Goal: Task Accomplishment & Management: Manage account settings

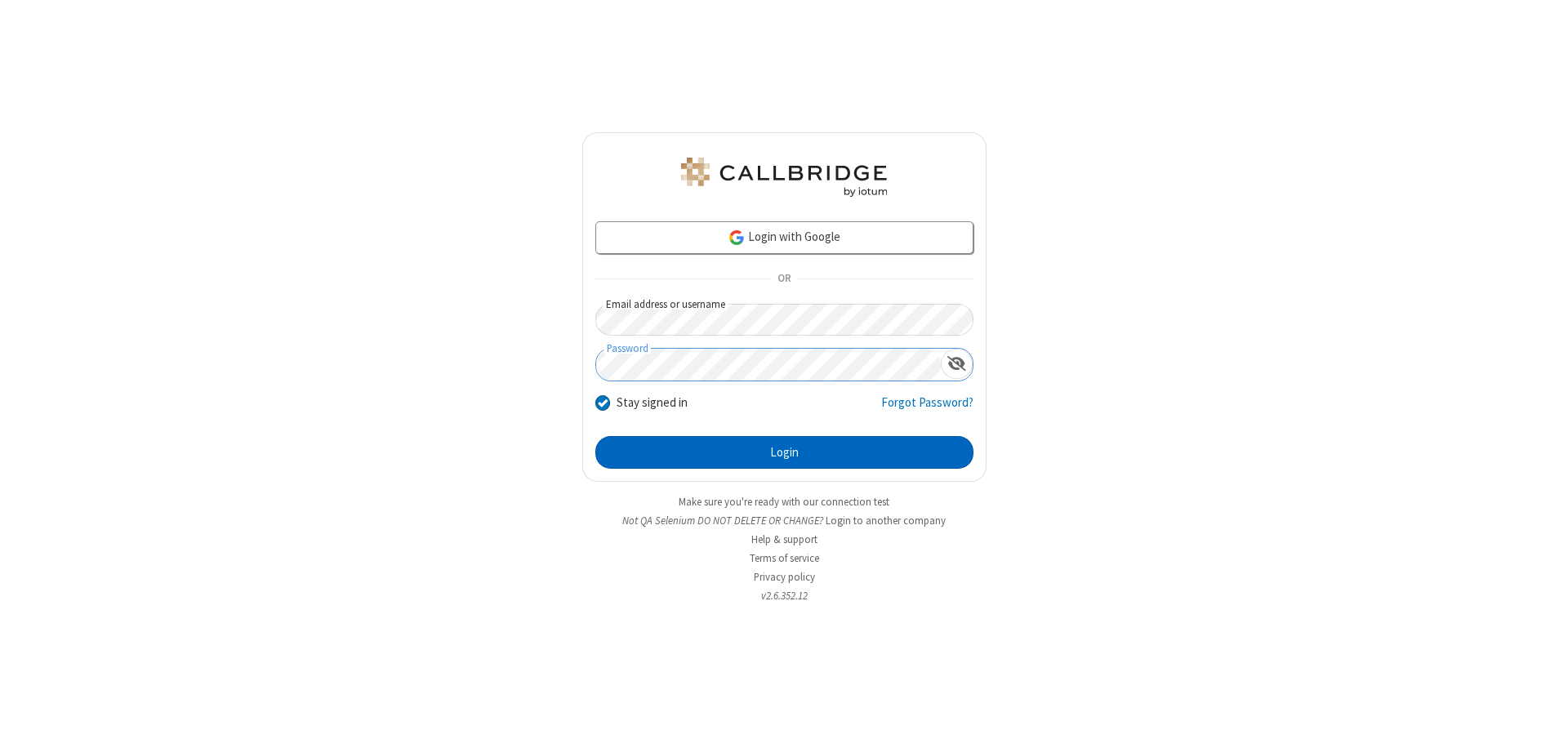
click at [784, 452] on button "Login" at bounding box center [785, 452] width 378 height 32
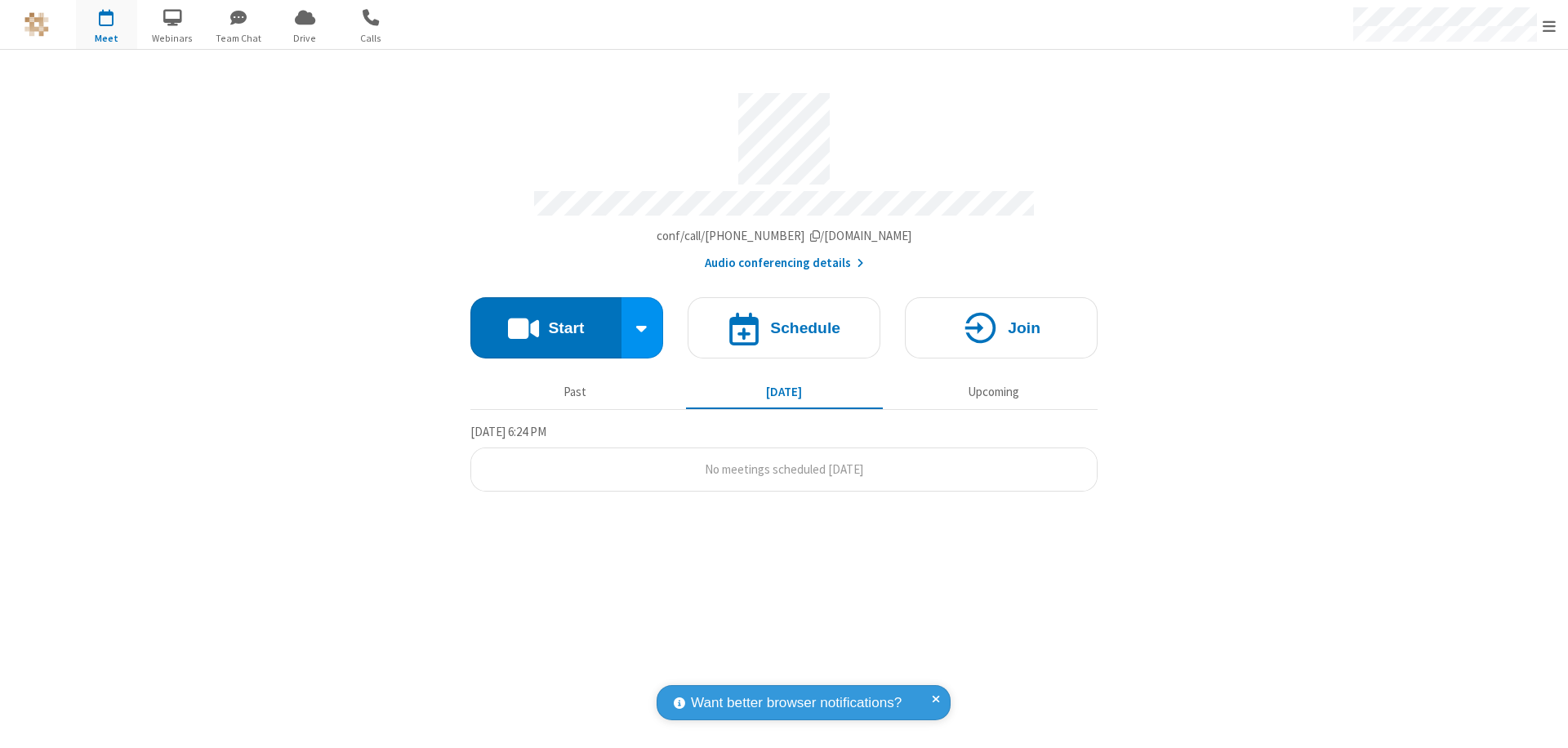
click at [1550, 25] on span "Open menu" at bounding box center [1549, 26] width 13 height 17
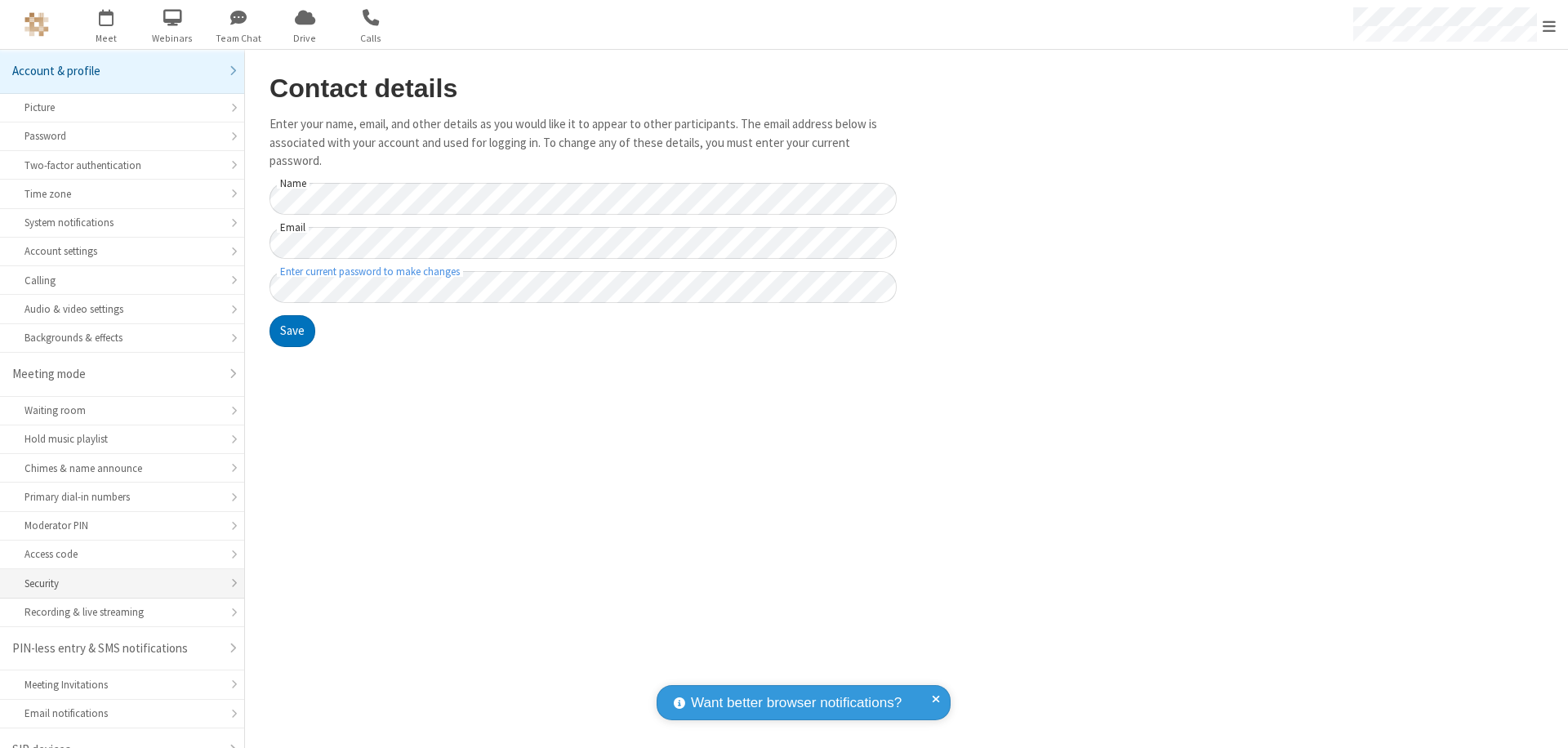
click at [116, 575] on div "Security" at bounding box center [122, 583] width 195 height 16
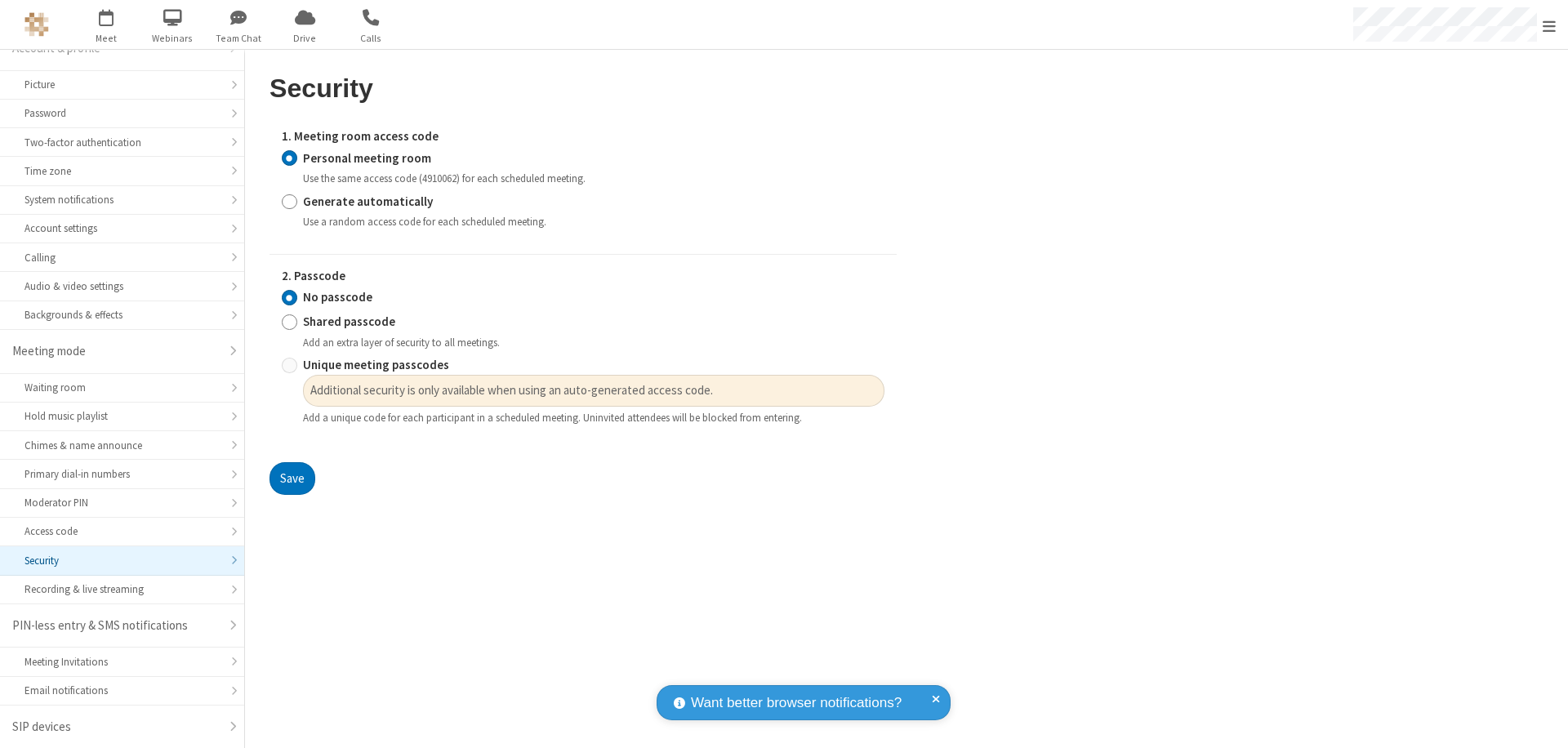
click at [290, 201] on input "Generate automatically" at bounding box center [290, 201] width 16 height 17
radio input "true"
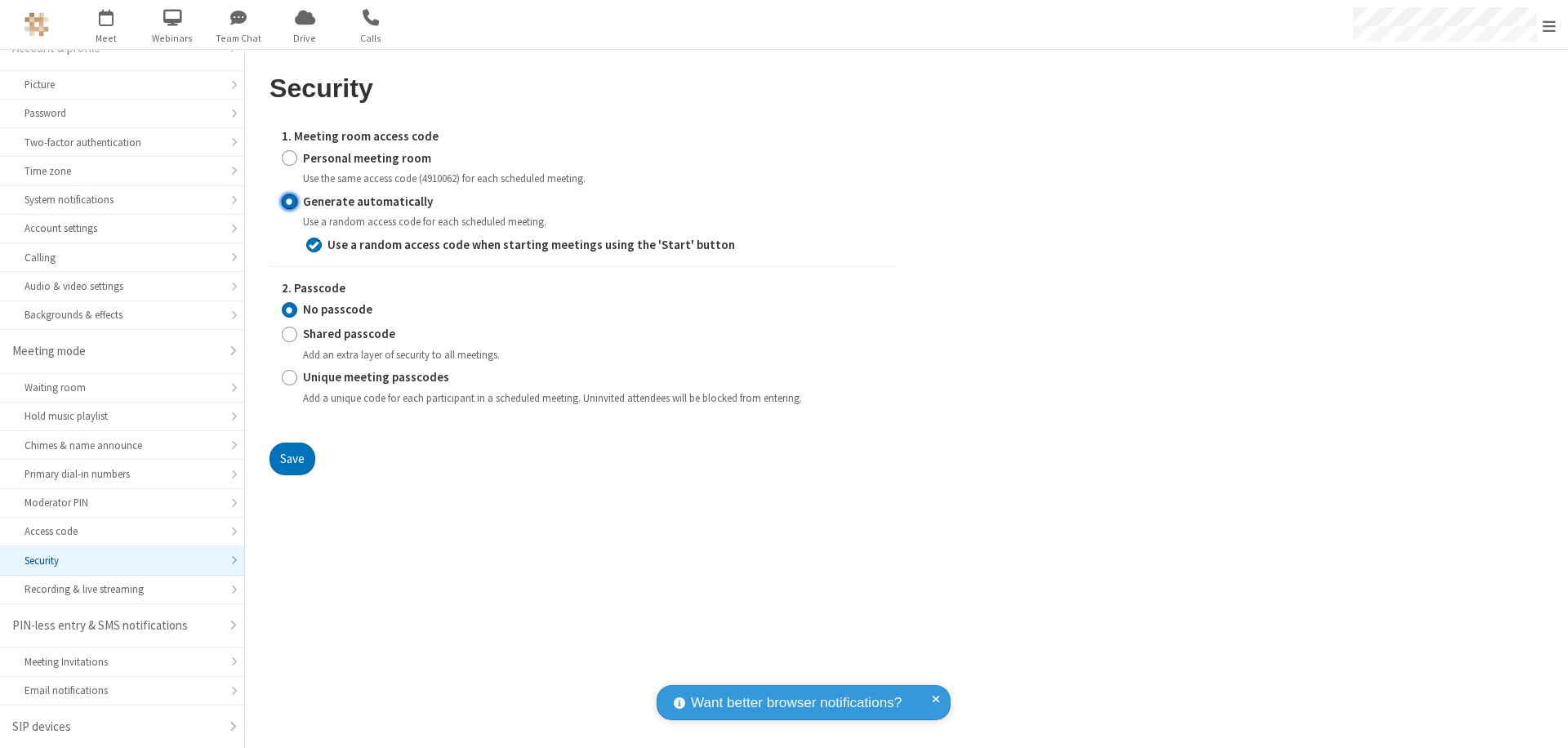
click at [290, 377] on input "Unique meeting passcodes" at bounding box center [290, 377] width 16 height 17
radio input "true"
click at [291, 458] on button "Save" at bounding box center [292, 459] width 45 height 32
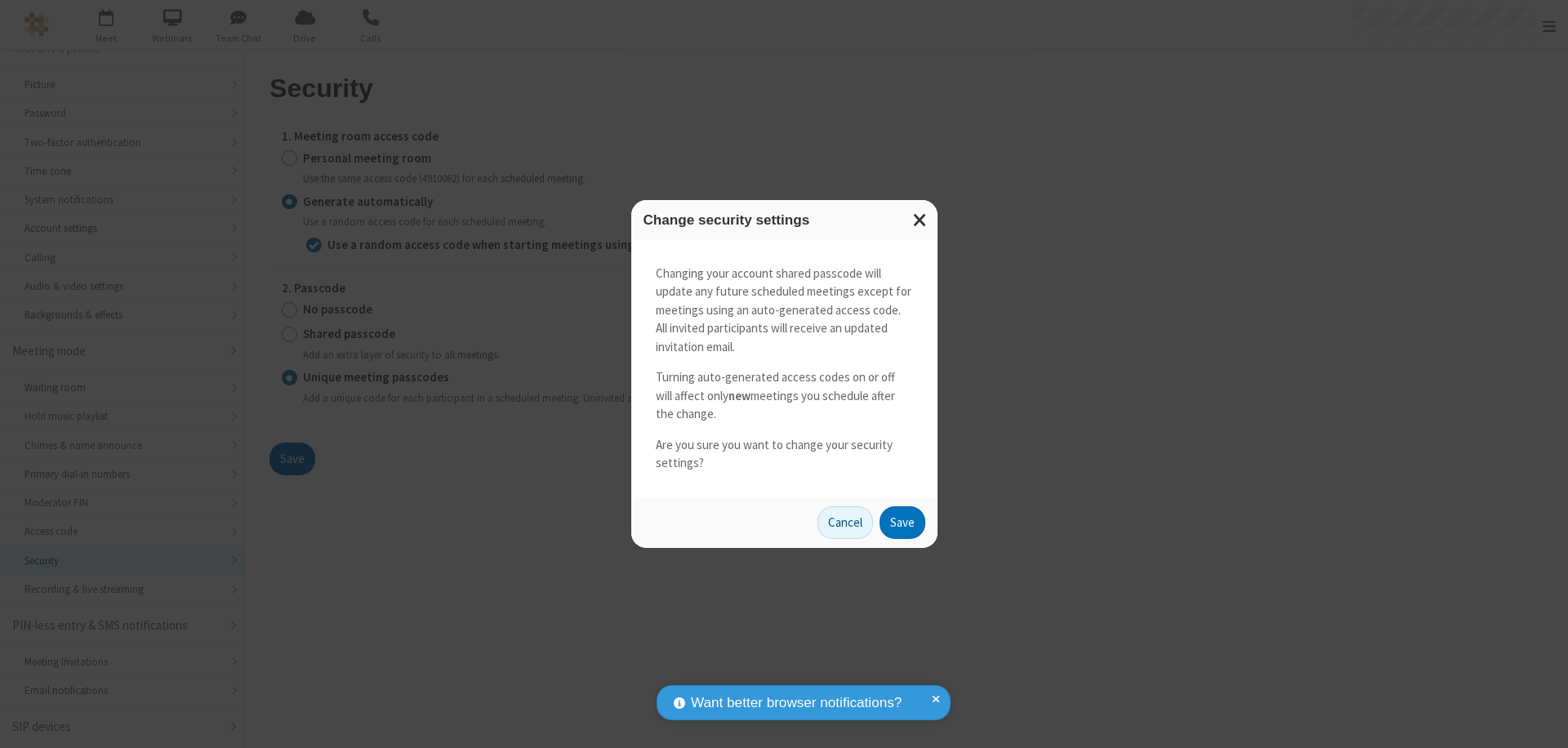
click at [902, 522] on button "Save" at bounding box center [903, 522] width 45 height 32
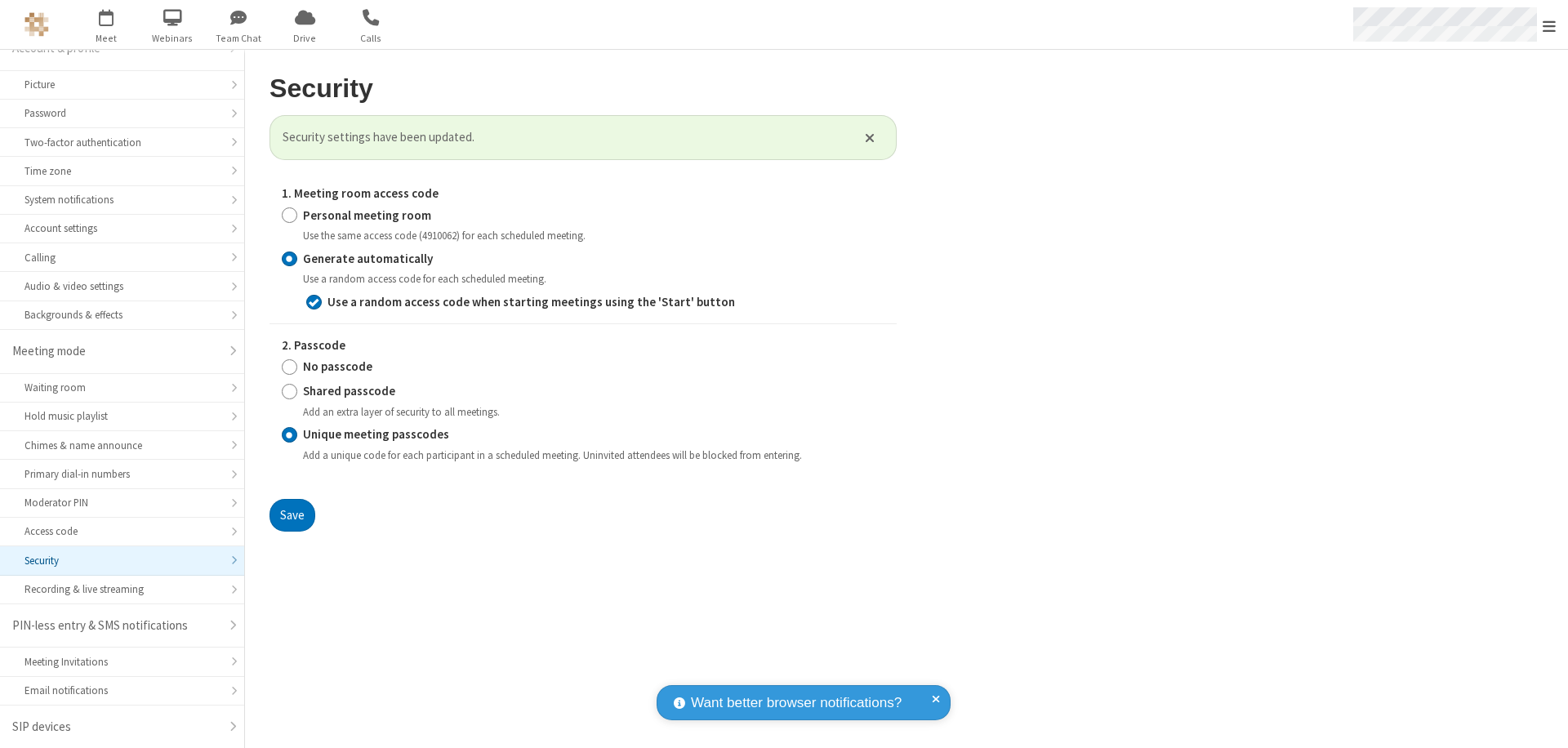
click at [1550, 25] on span "Open menu" at bounding box center [1549, 26] width 13 height 17
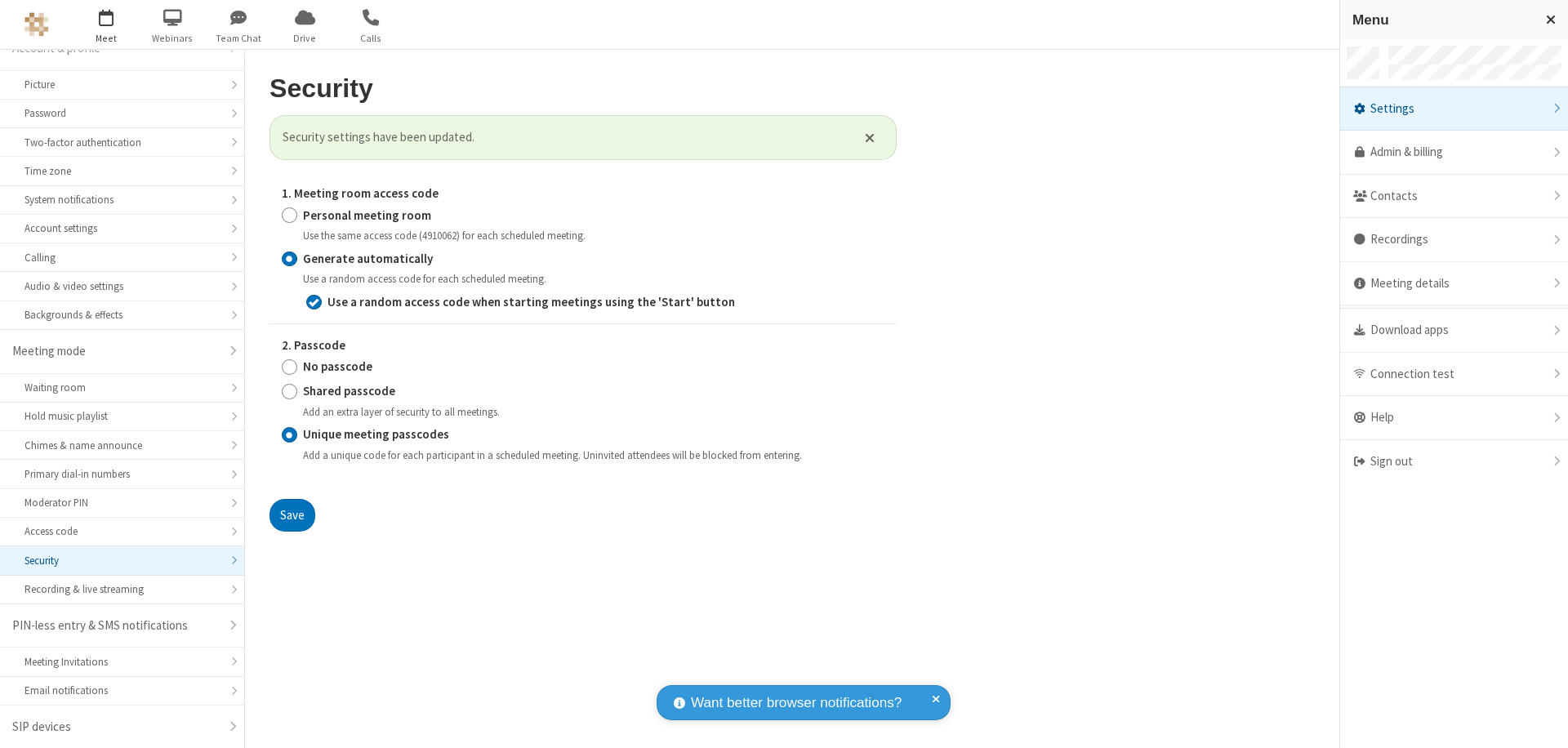
click at [106, 24] on span "button" at bounding box center [106, 17] width 61 height 28
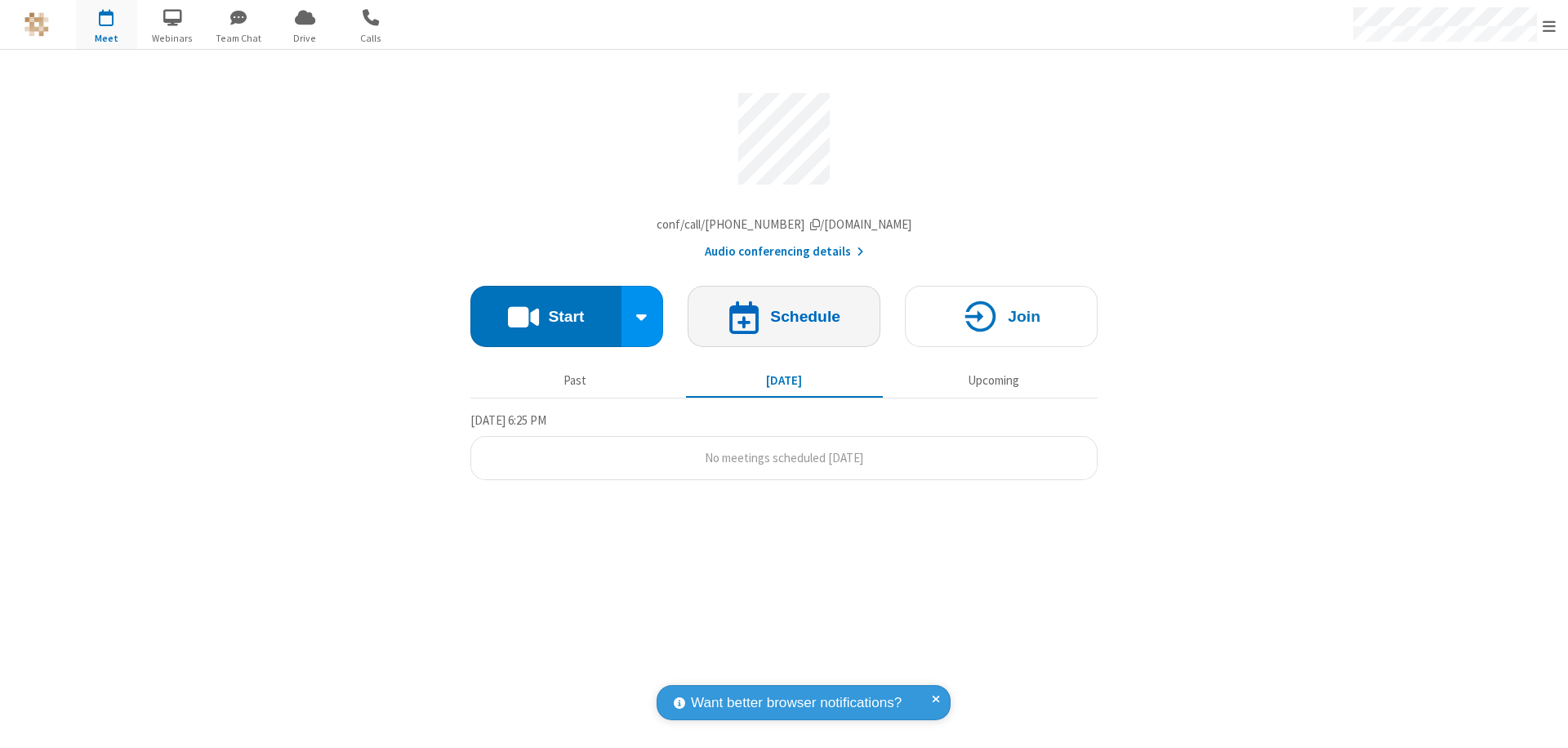
click at [784, 320] on h4 "Schedule" at bounding box center [805, 316] width 71 height 16
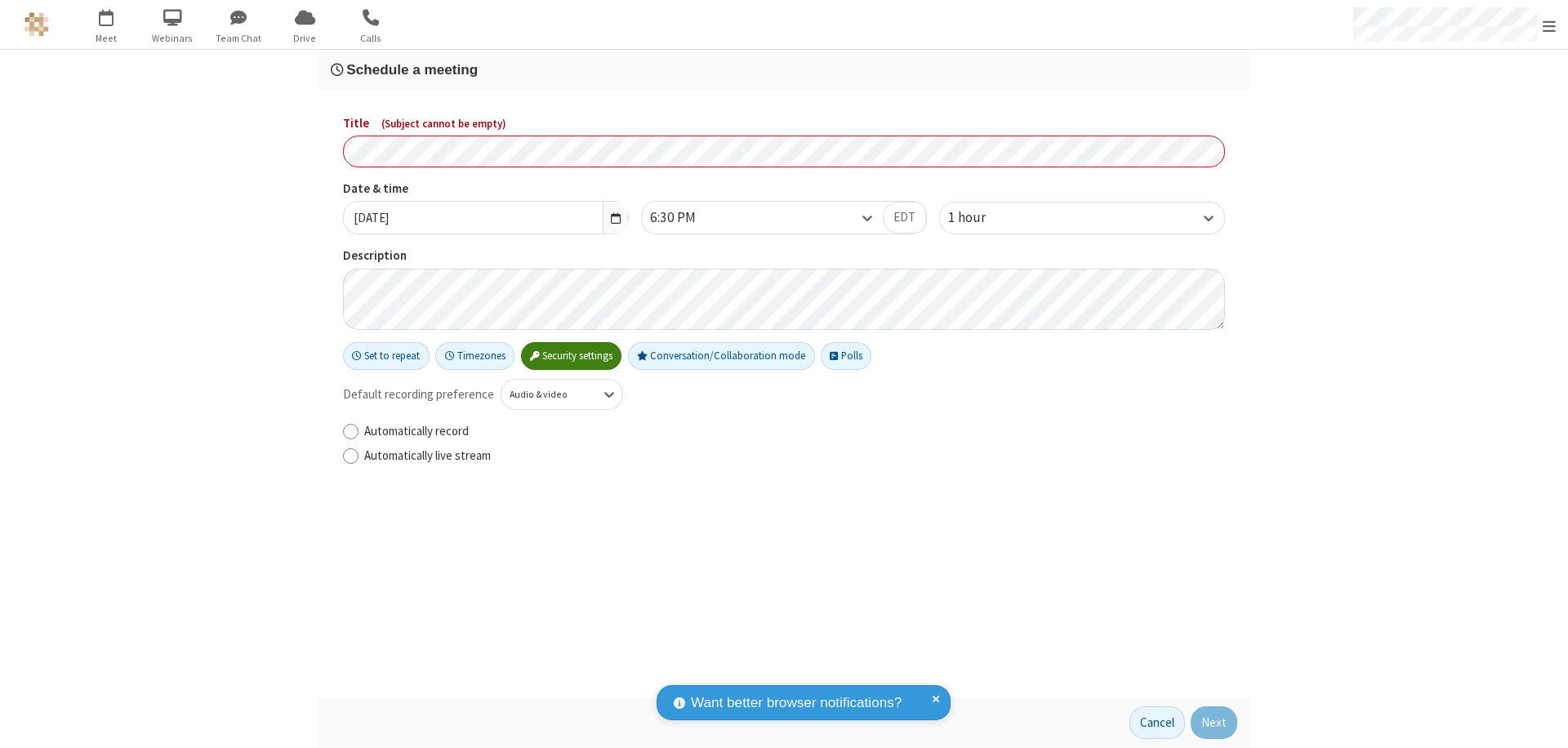
click at [784, 70] on h3 "Schedule a meeting" at bounding box center [784, 70] width 907 height 16
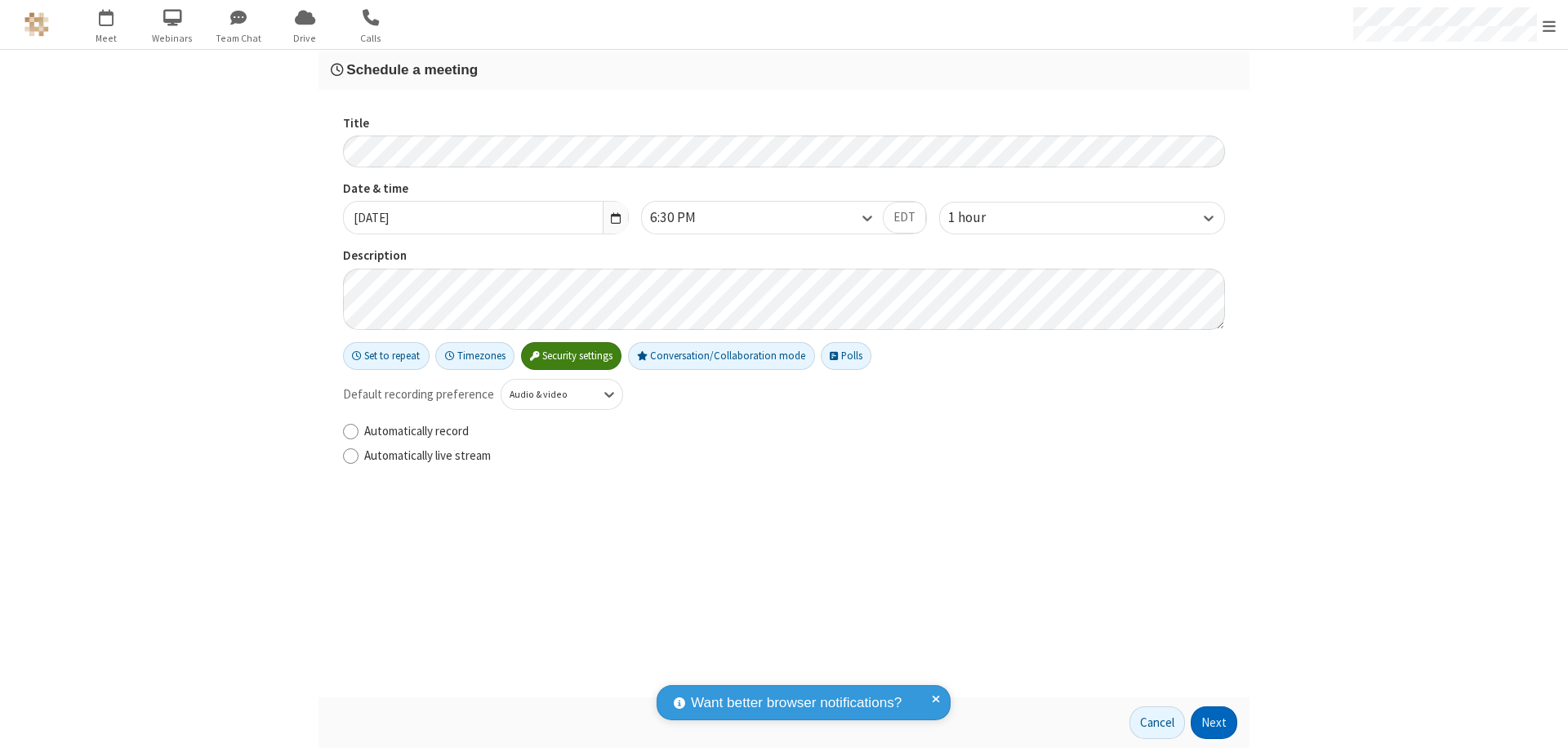
click at [1215, 723] on button "Next" at bounding box center [1214, 722] width 46 height 32
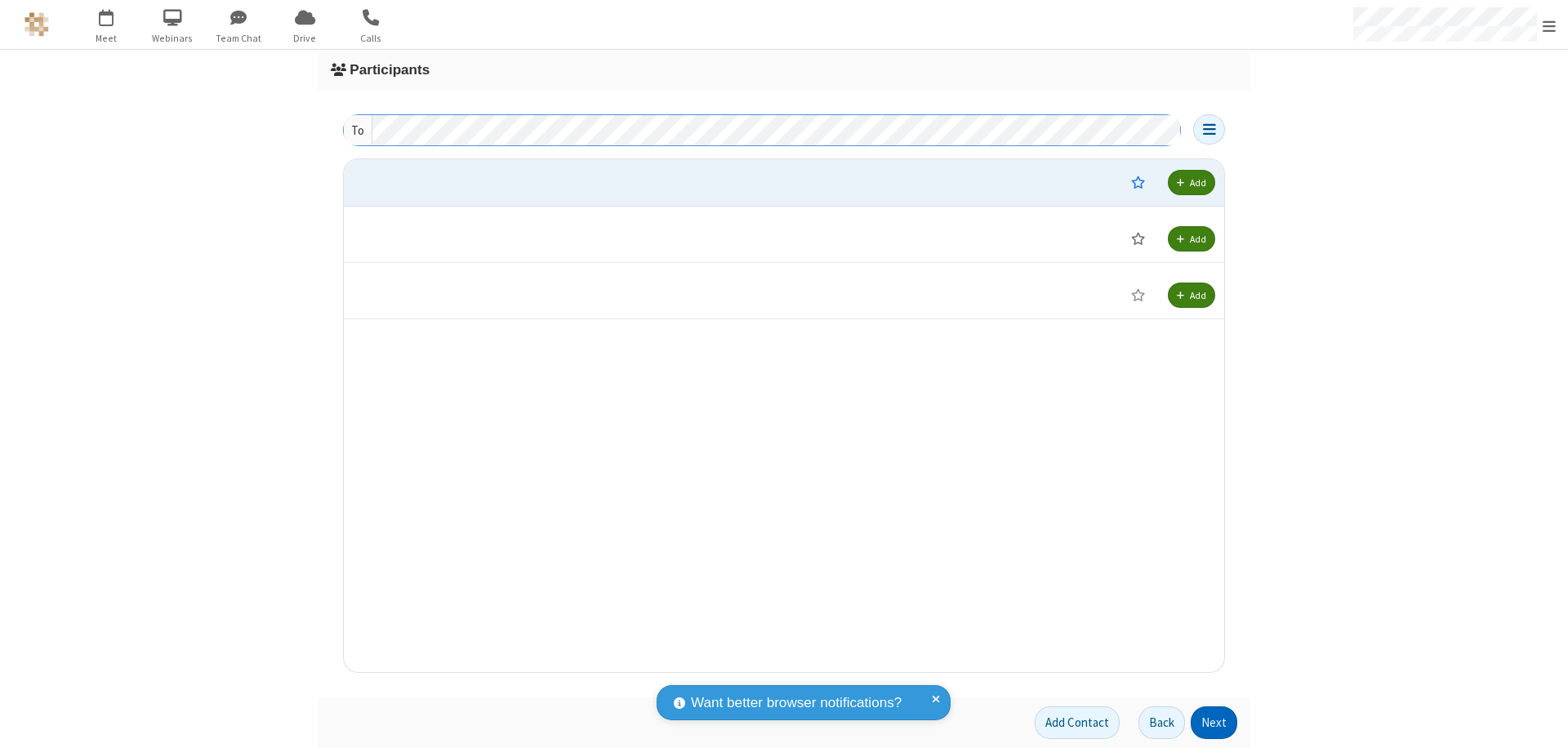
click at [1215, 723] on button "Next" at bounding box center [1214, 722] width 46 height 32
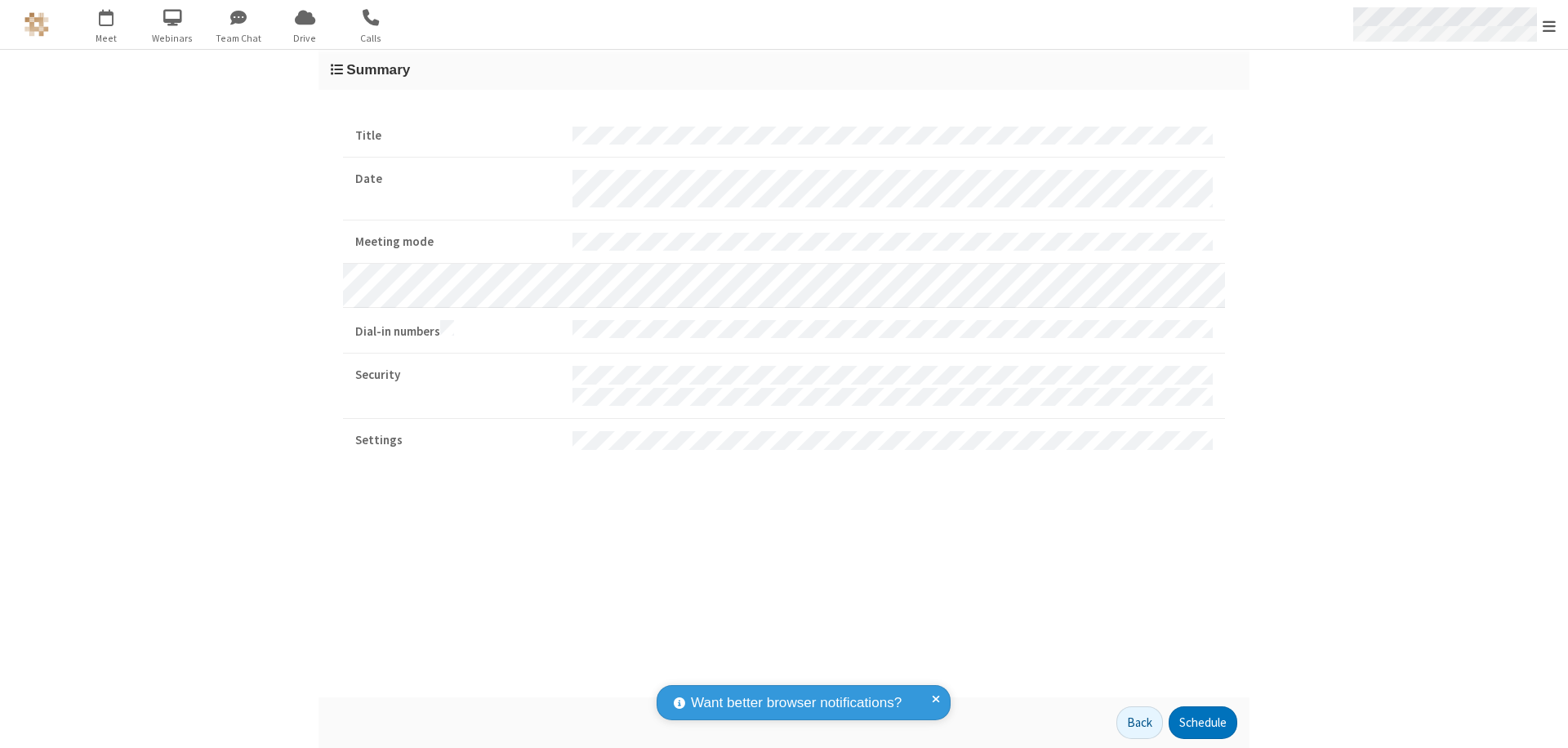
click at [1550, 25] on span "Open menu" at bounding box center [1549, 26] width 13 height 17
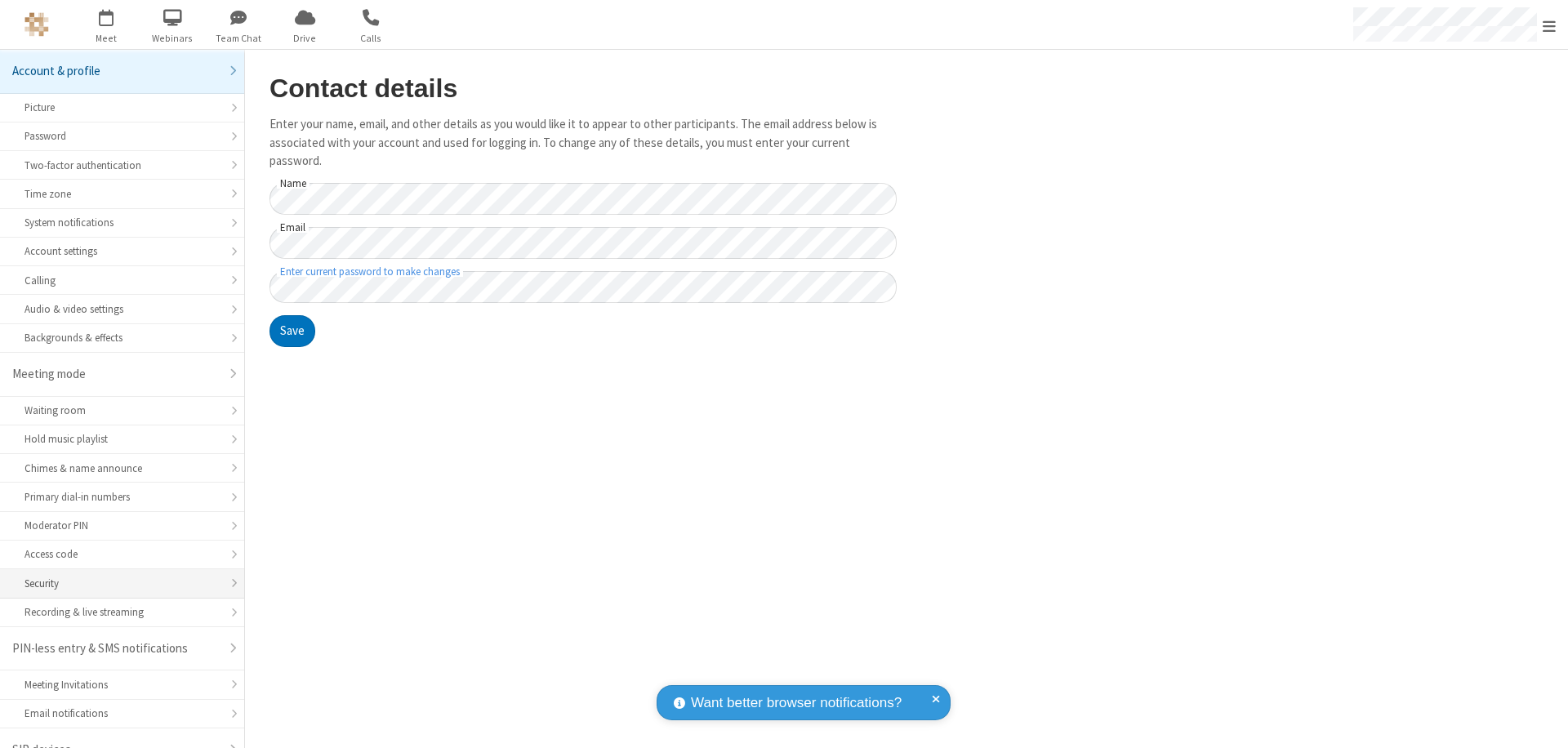
click at [116, 575] on div "Security" at bounding box center [122, 583] width 195 height 16
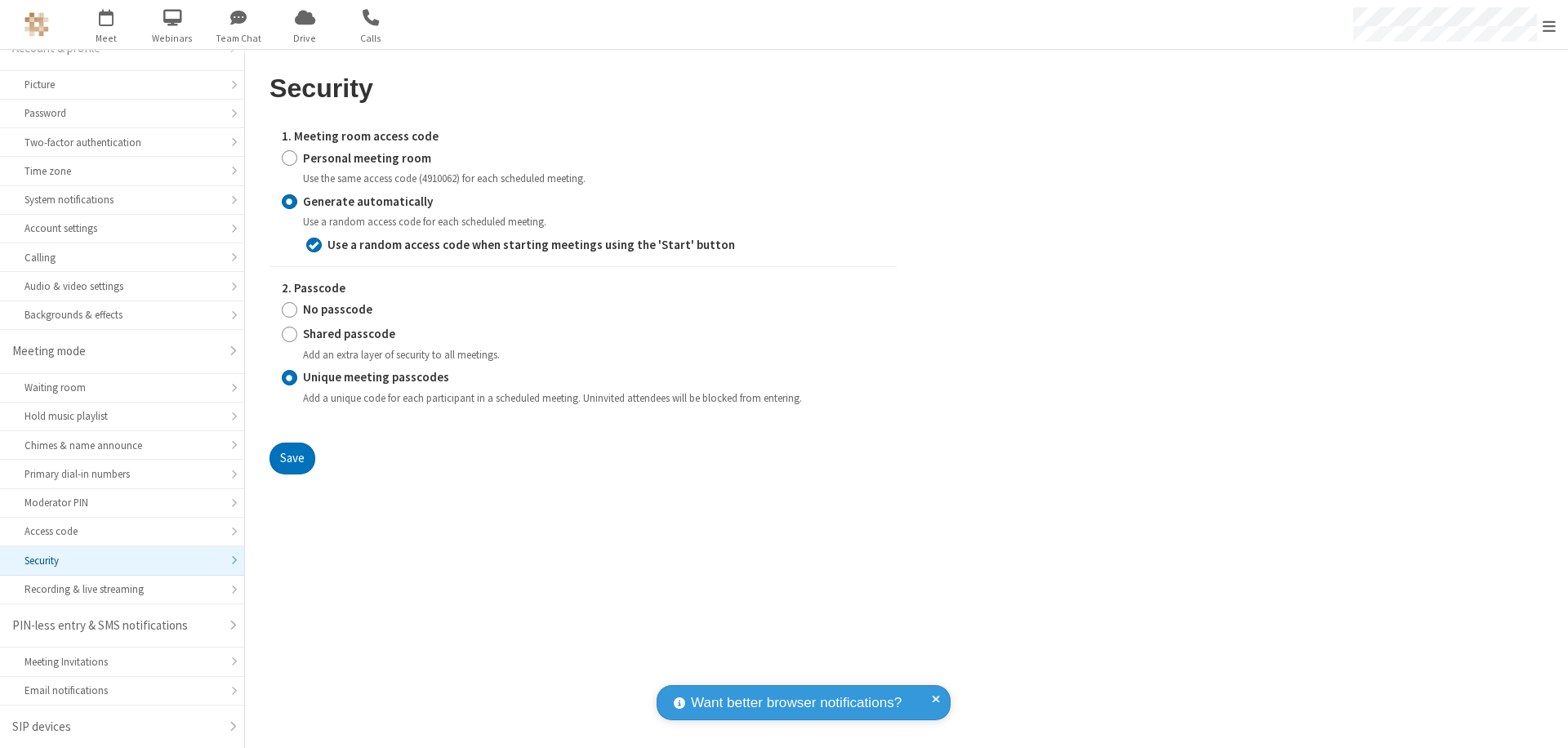
click at [290, 158] on input "Personal meeting room" at bounding box center [290, 158] width 16 height 17
radio input "true"
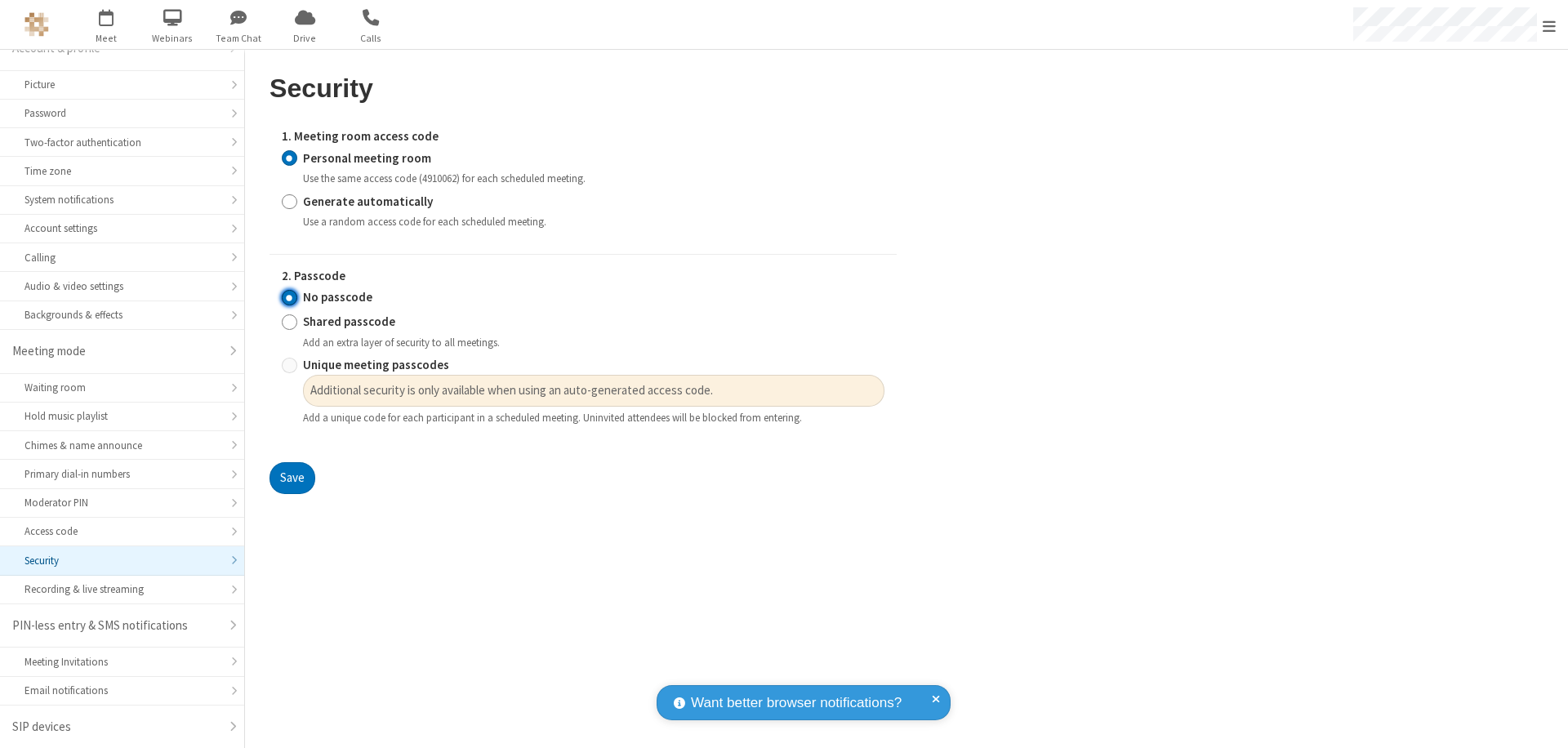
click at [290, 297] on input "No passcode" at bounding box center [290, 298] width 16 height 17
click at [291, 479] on button "Save" at bounding box center [292, 478] width 45 height 32
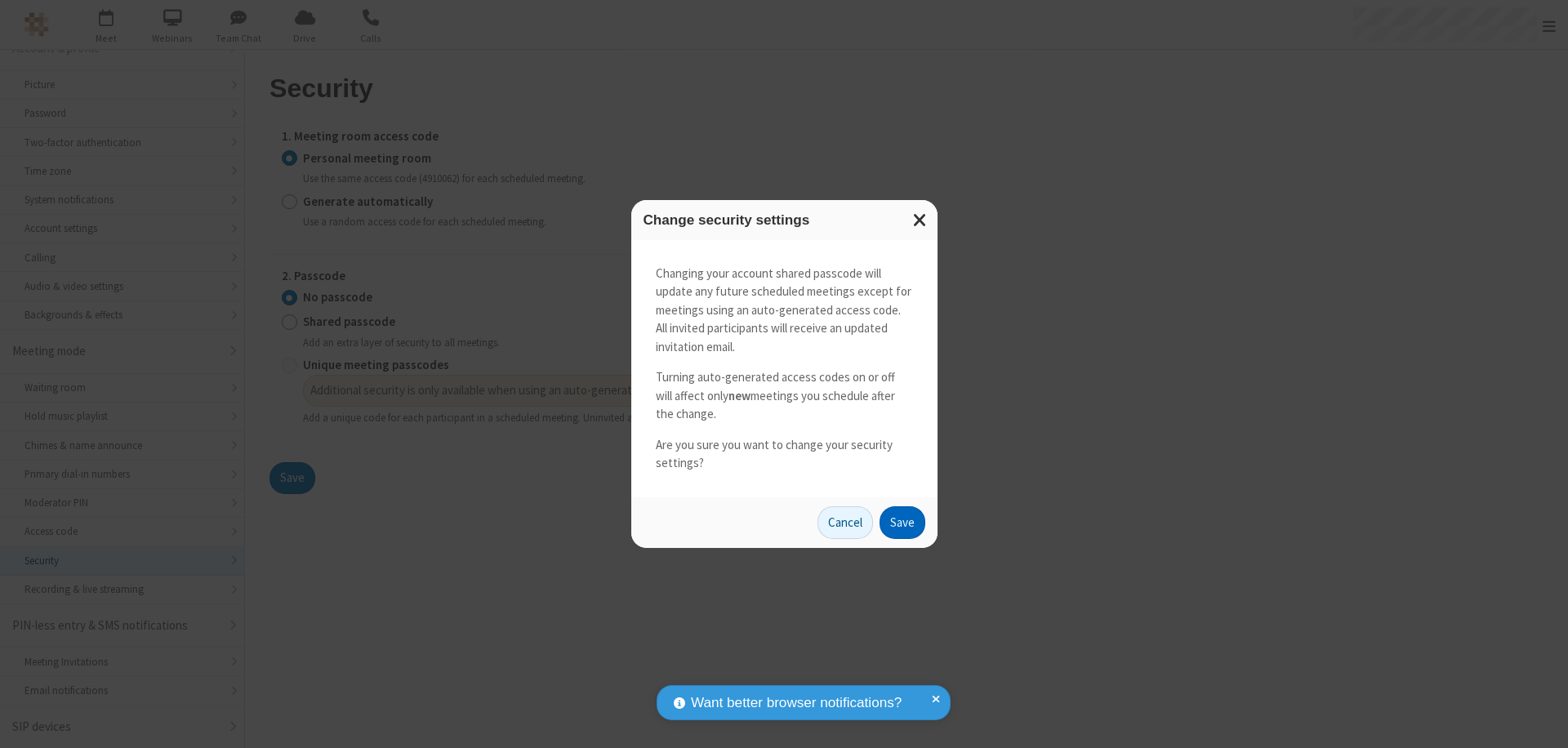
click at [902, 522] on button "Save" at bounding box center [903, 522] width 45 height 32
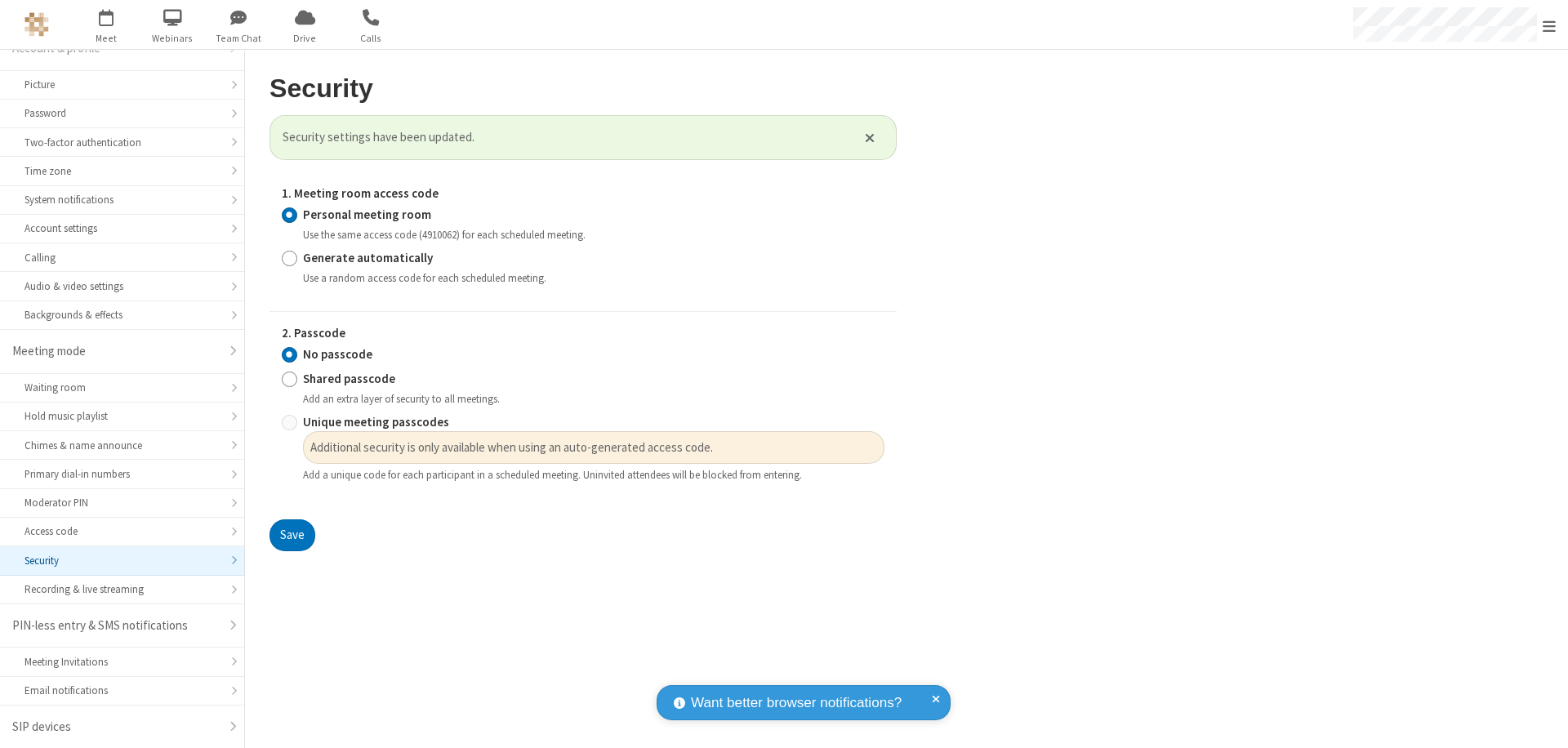
click at [1550, 24] on span "Open menu" at bounding box center [1549, 26] width 13 height 17
